Goal: Task Accomplishment & Management: Manage account settings

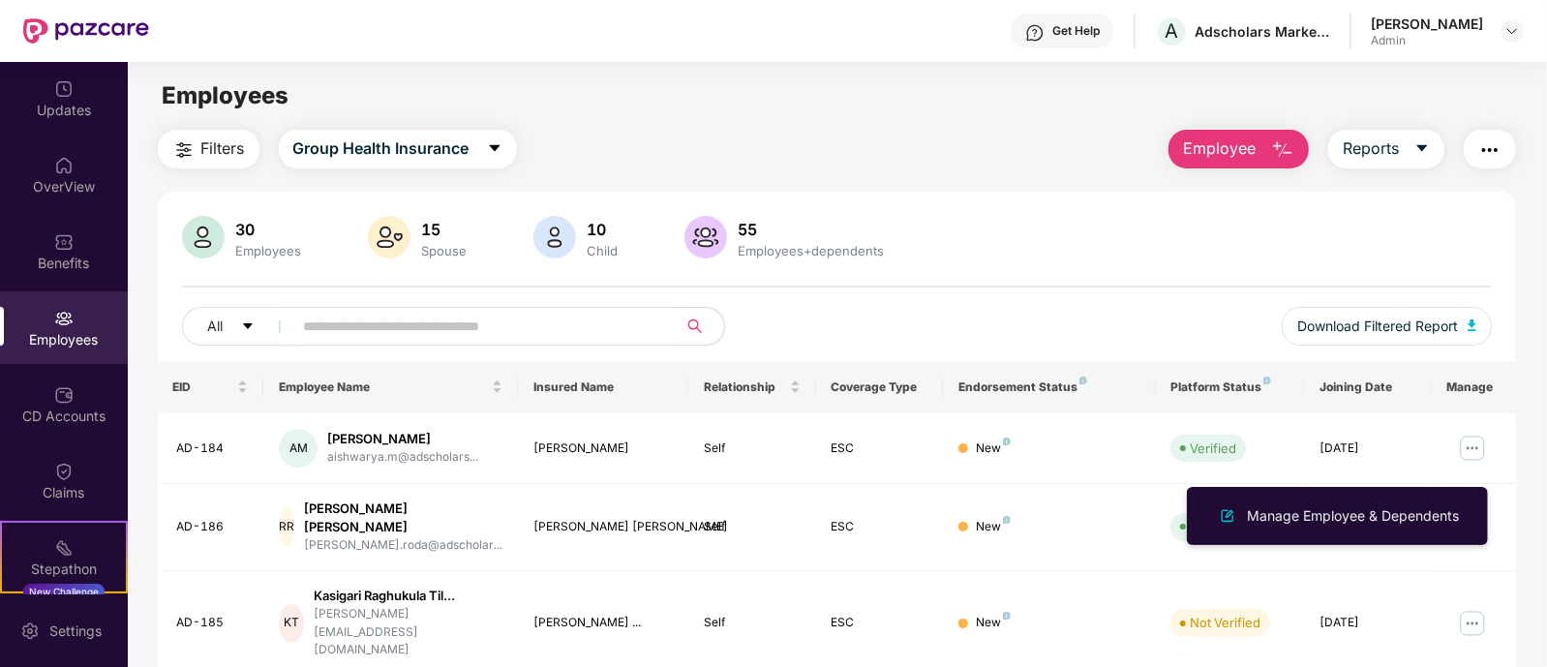
scroll to position [120, 0]
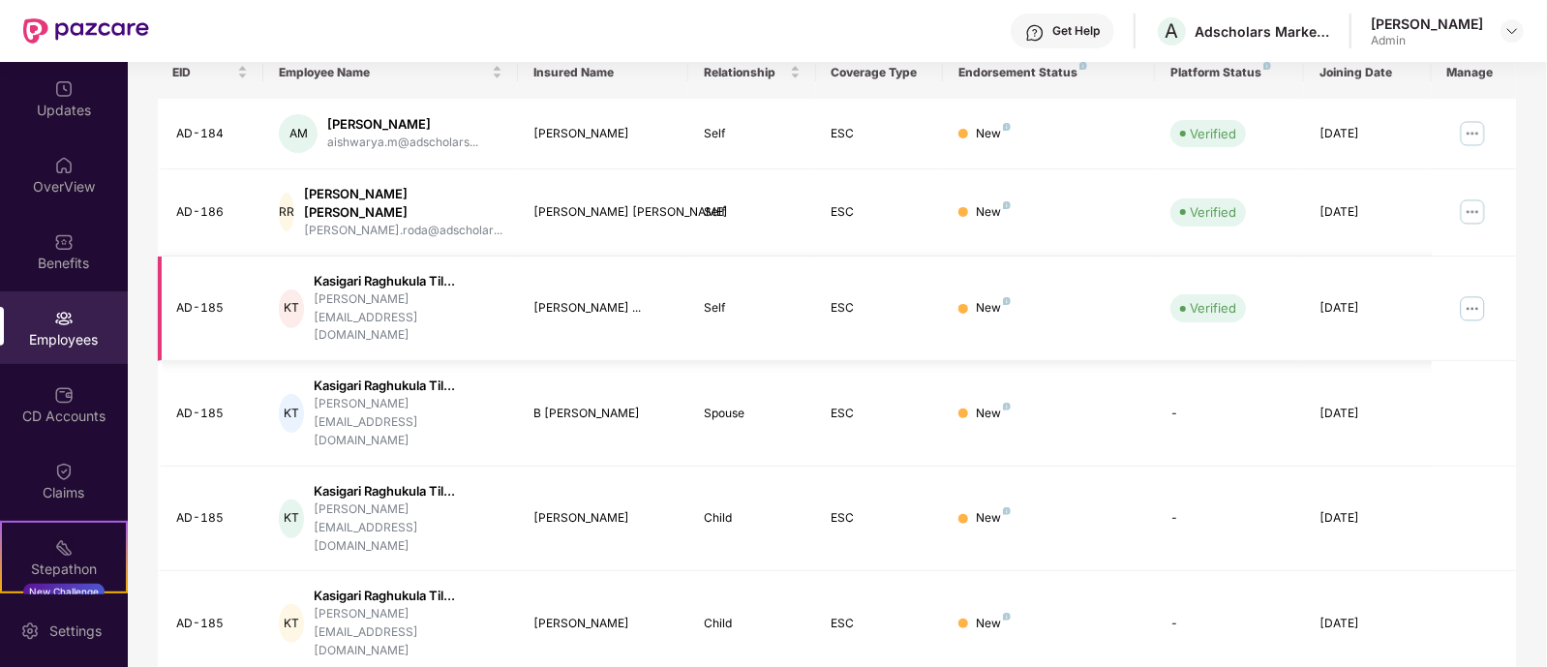
scroll to position [278, 0]
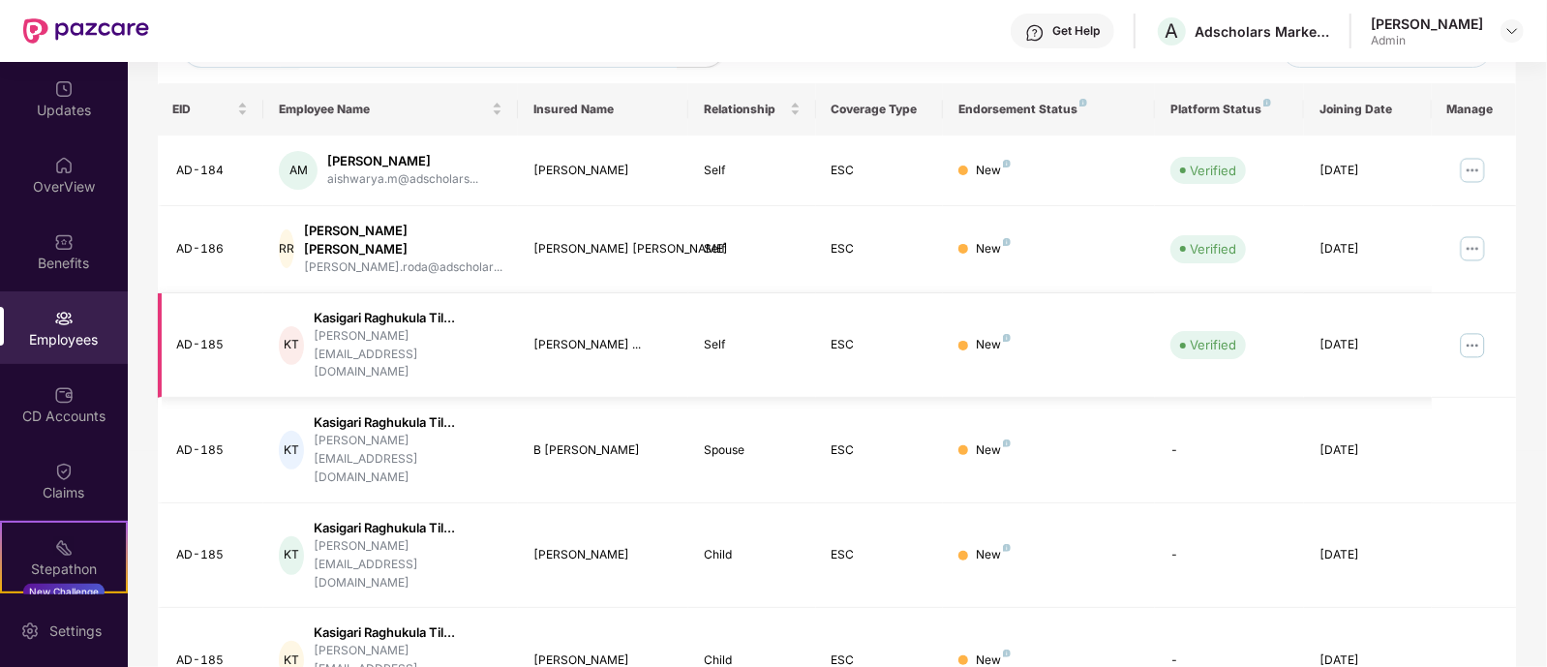
click at [1470, 330] on img at bounding box center [1472, 345] width 31 height 31
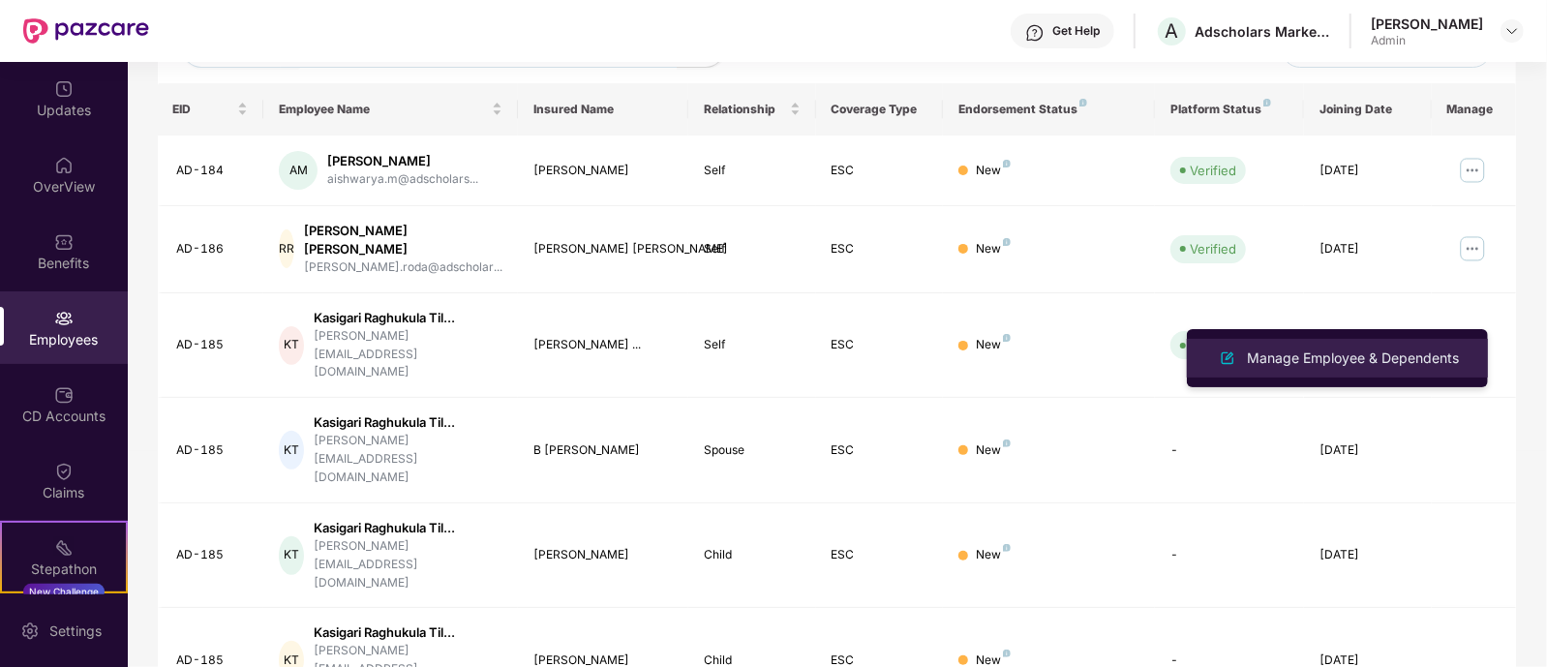
click at [1293, 369] on div "Manage Employee & Dependents" at bounding box center [1337, 358] width 251 height 23
